Goal: Find specific page/section

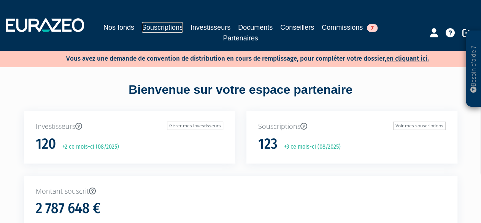
click at [154, 25] on link "Souscriptions" at bounding box center [162, 27] width 41 height 11
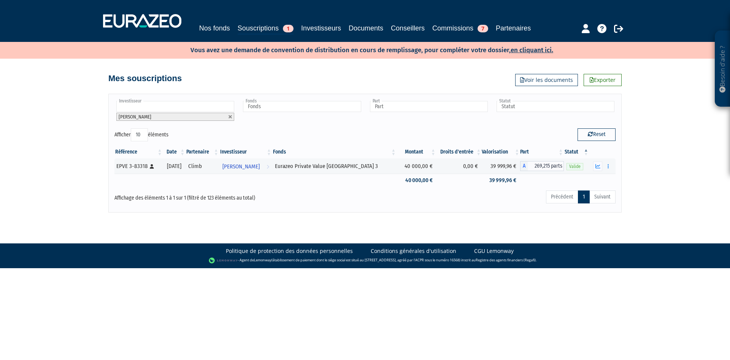
click at [172, 102] on input "text" at bounding box center [175, 106] width 118 height 11
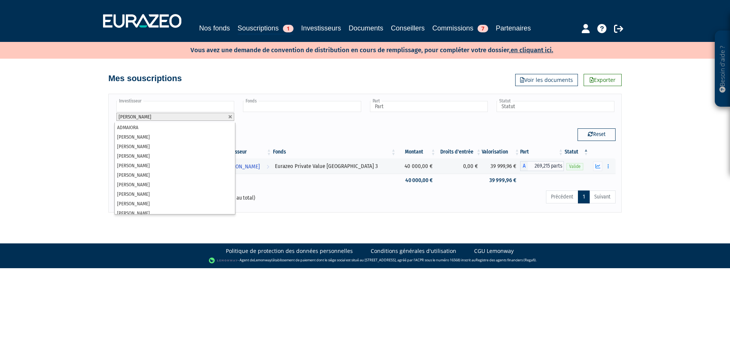
click at [281, 108] on input "text" at bounding box center [302, 106] width 118 height 11
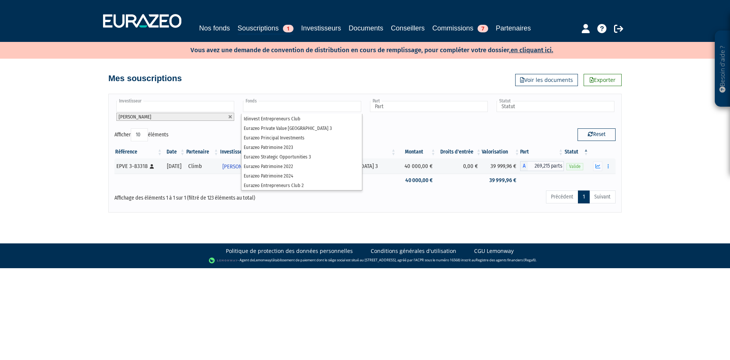
click at [403, 126] on div "Investisseur ADMAIORA Alexandre Tessier Alexy Assoun Anaïs DENOUETTE Antoine Me…" at bounding box center [365, 114] width 513 height 29
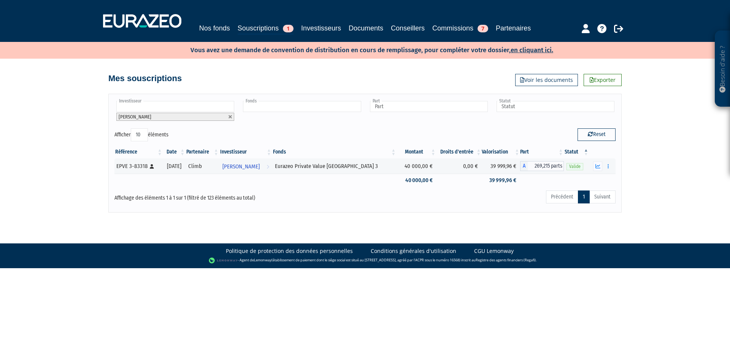
type input "Fonds"
